Goal: Task Accomplishment & Management: Manage account settings

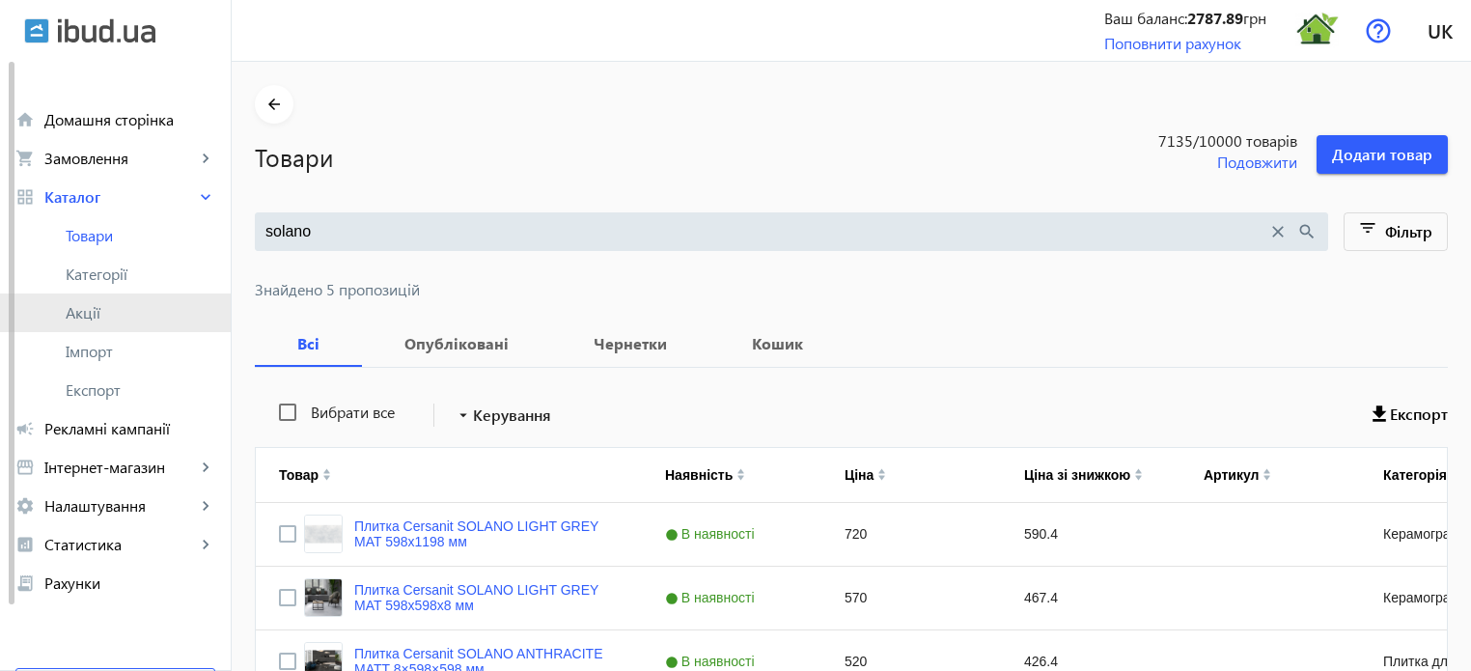
click at [101, 301] on link "Акції" at bounding box center [115, 312] width 231 height 39
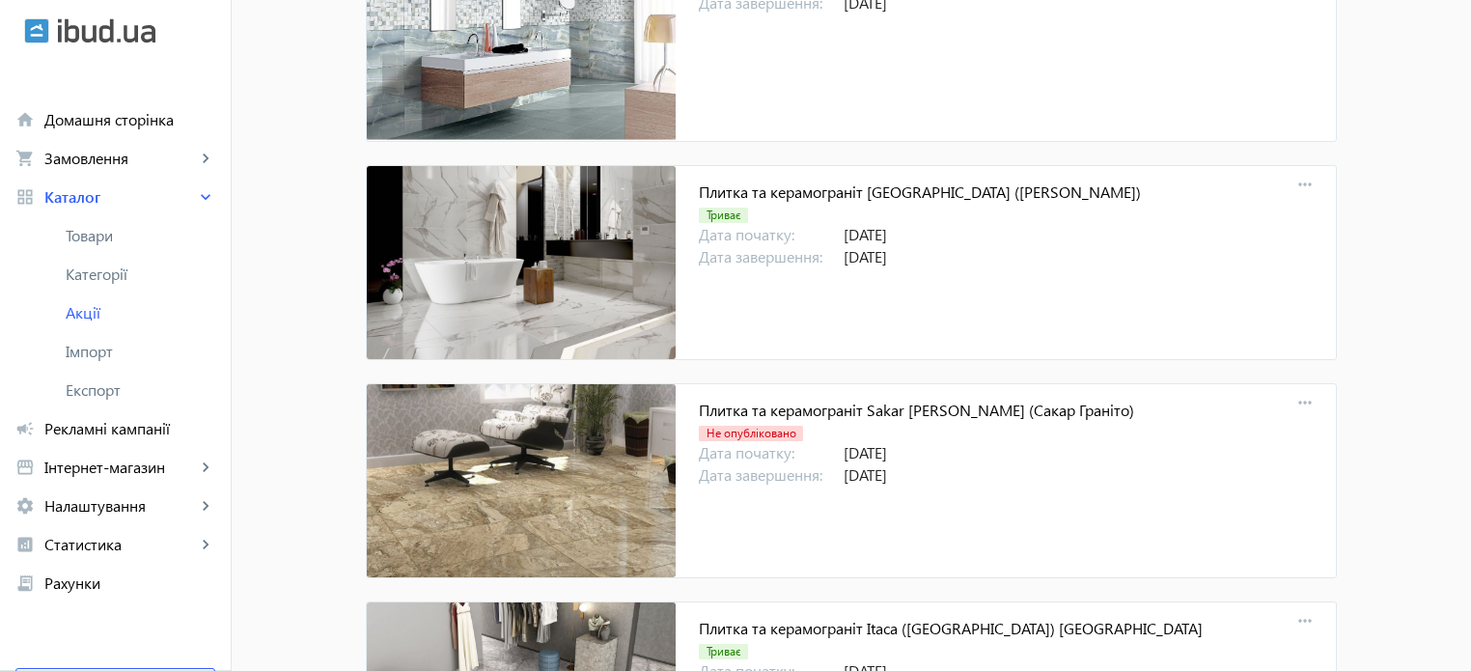
scroll to position [18343, 0]
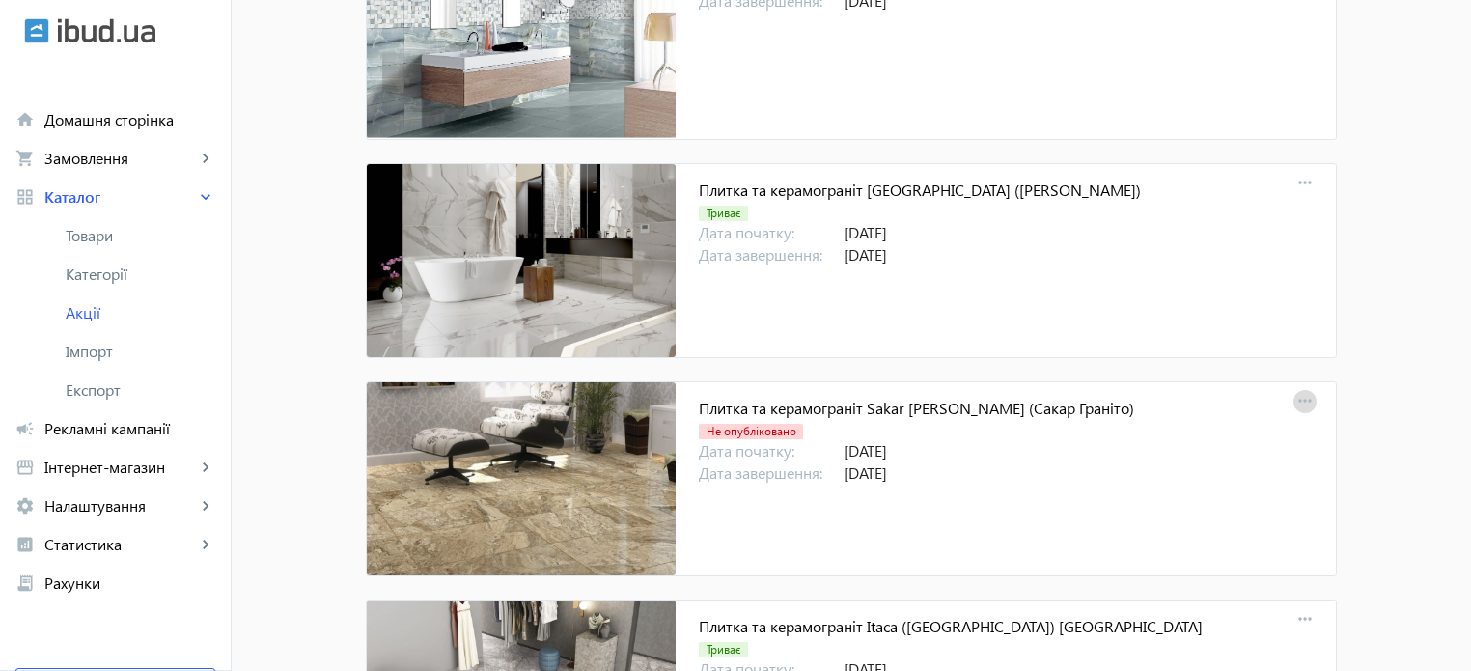
click at [1303, 388] on mat-icon "more_horiz" at bounding box center [1305, 401] width 27 height 27
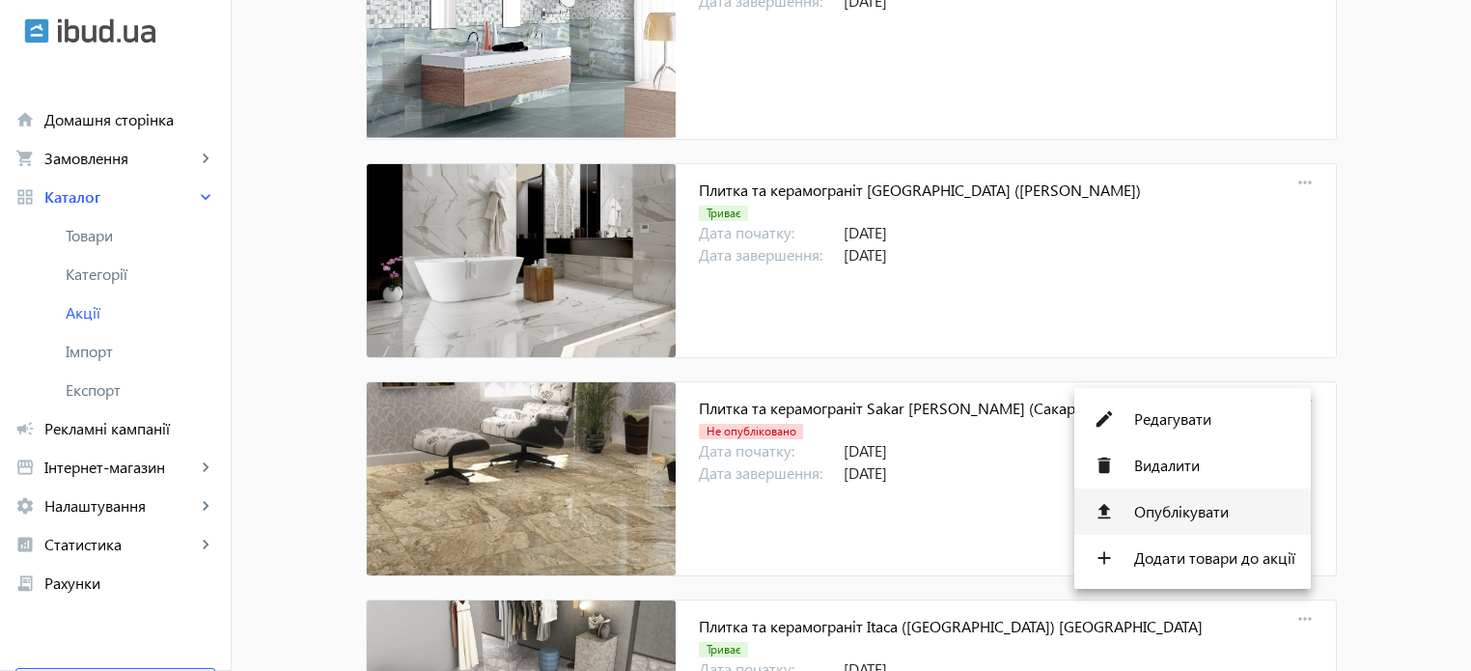
click at [1216, 516] on span "Опублікувати" at bounding box center [1214, 511] width 161 height 15
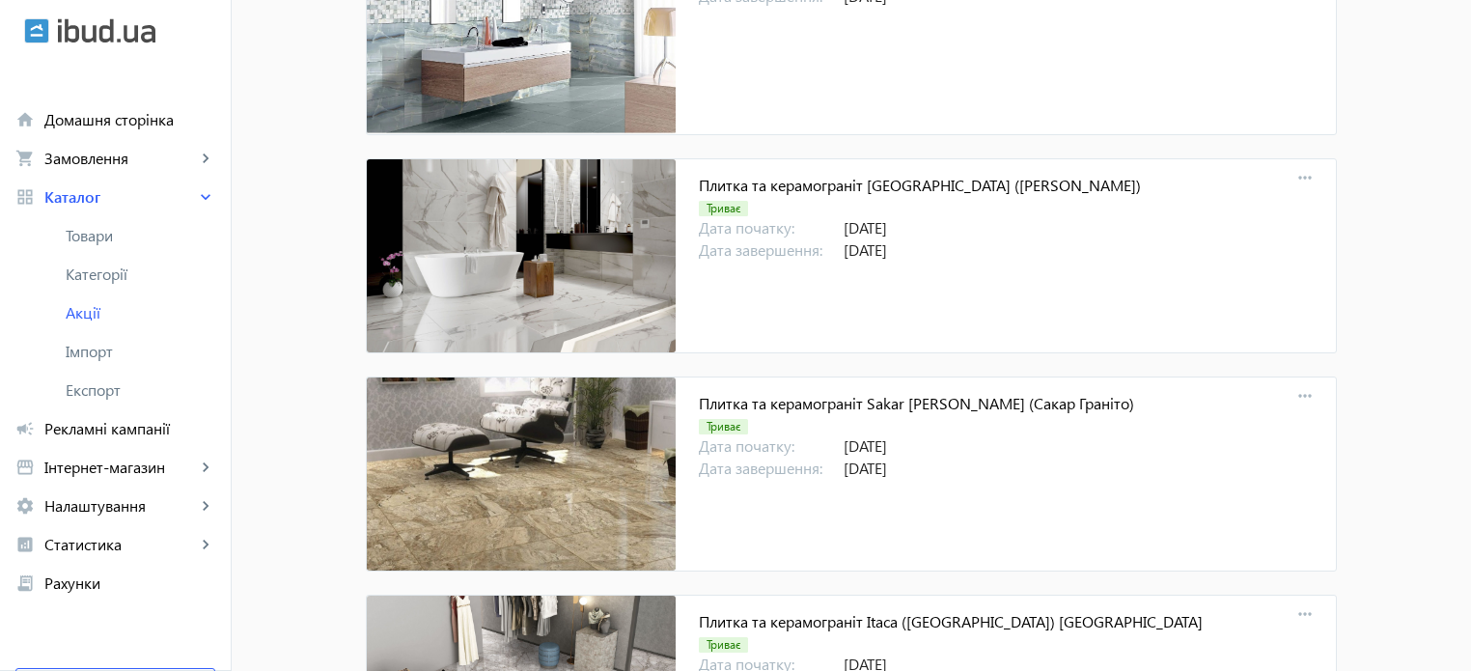
scroll to position [18350, 0]
